Goal: Task Accomplishment & Management: Use online tool/utility

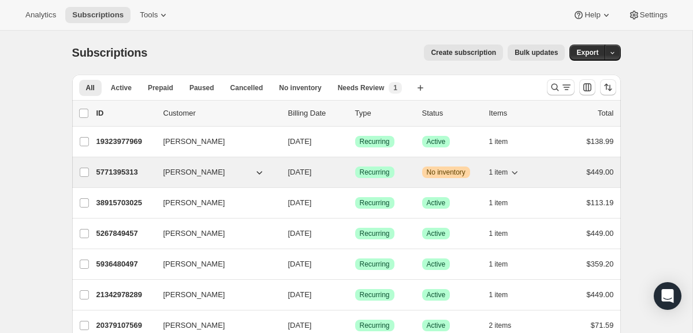
click at [117, 172] on p "5771395313" at bounding box center [125, 172] width 58 height 12
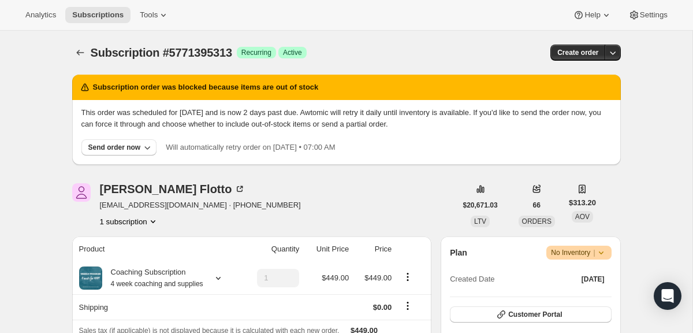
scroll to position [16, 0]
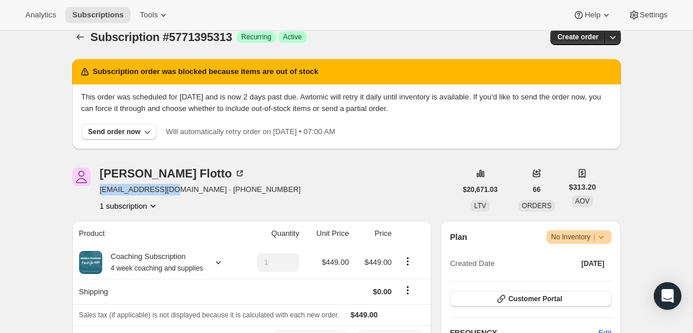
drag, startPoint x: 100, startPoint y: 190, endPoint x: 168, endPoint y: 189, distance: 67.6
click at [168, 189] on span "[EMAIL_ADDRESS][DOMAIN_NAME] · [PHONE_NUMBER]" at bounding box center [200, 190] width 201 height 12
copy span "kdflotto@gmail.com"
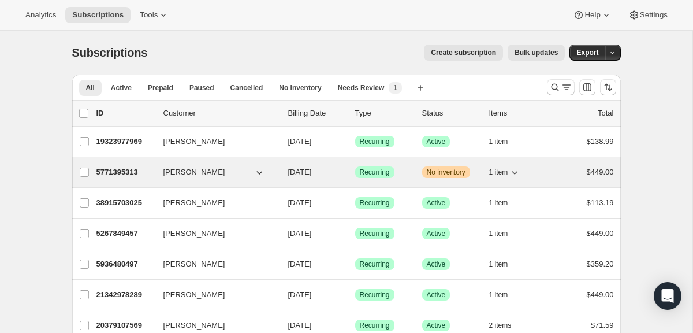
click at [129, 171] on p "5771395313" at bounding box center [125, 172] width 58 height 12
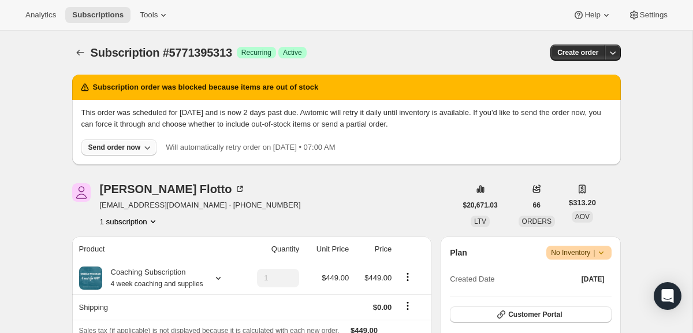
click at [132, 148] on div "Send order now" at bounding box center [114, 147] width 53 height 9
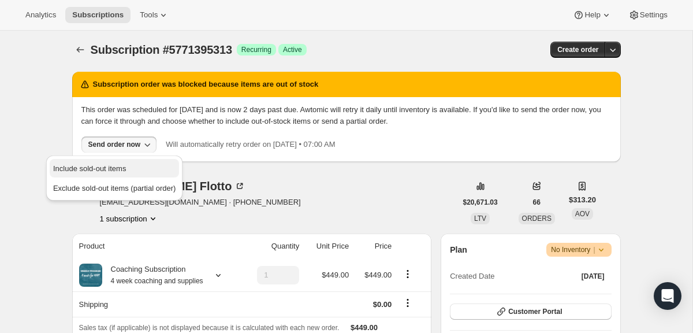
click at [108, 169] on span "Include sold-out items" at bounding box center [89, 168] width 73 height 9
